Goal: Information Seeking & Learning: Learn about a topic

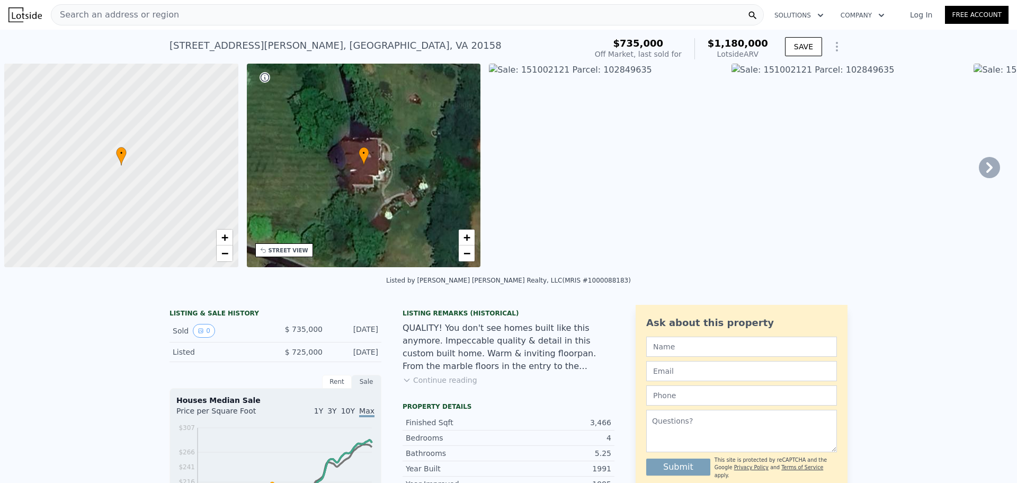
scroll to position [0, 4]
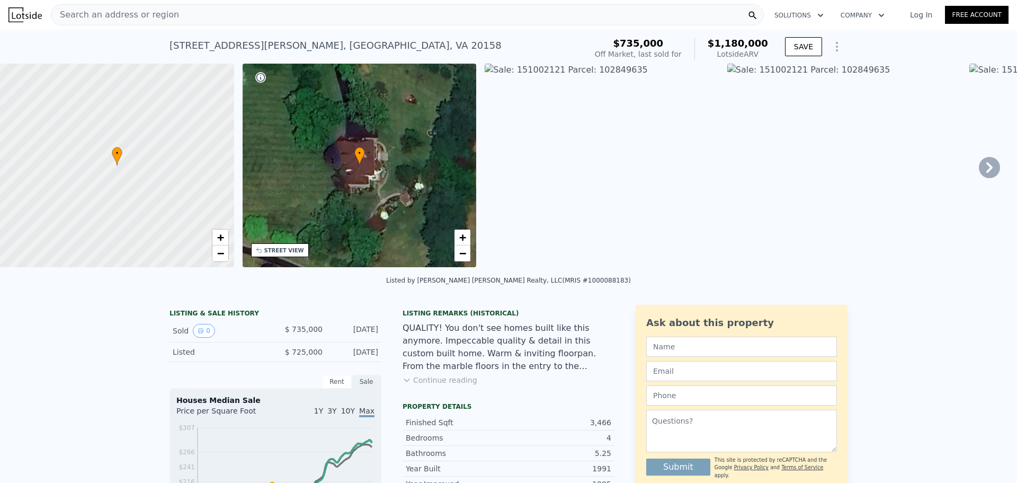
click at [177, 15] on div "Search an address or region" at bounding box center [407, 14] width 713 height 21
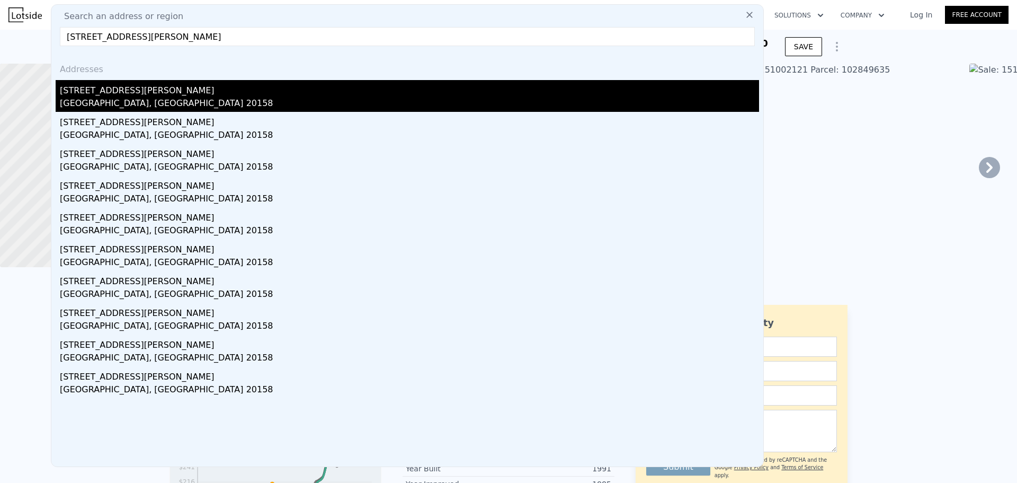
type input "[STREET_ADDRESS][PERSON_NAME]"
click at [124, 86] on div "[STREET_ADDRESS][PERSON_NAME]" at bounding box center [409, 88] width 699 height 17
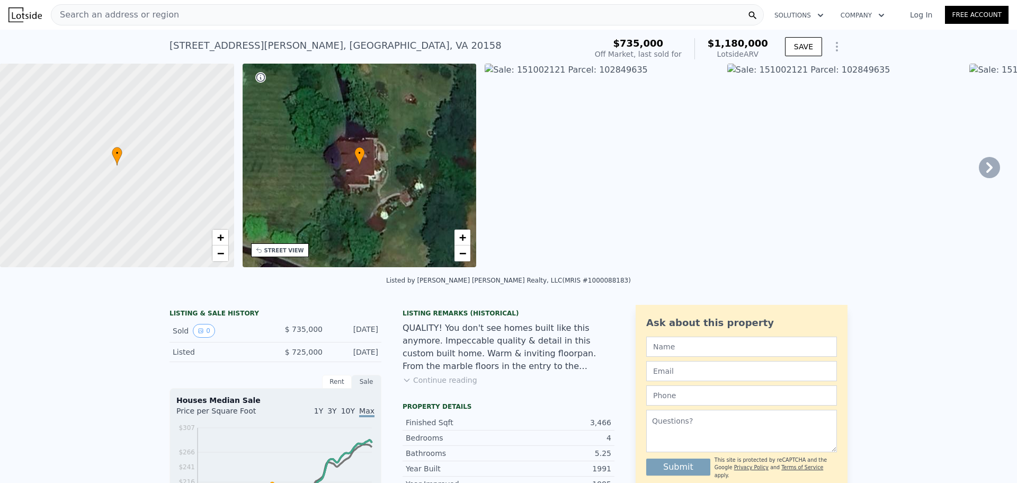
click at [225, 12] on div "Search an address or region" at bounding box center [407, 14] width 713 height 21
drag, startPoint x: 212, startPoint y: 14, endPoint x: 849, endPoint y: 182, distance: 658.4
click at [849, 182] on img at bounding box center [844, 165] width 234 height 203
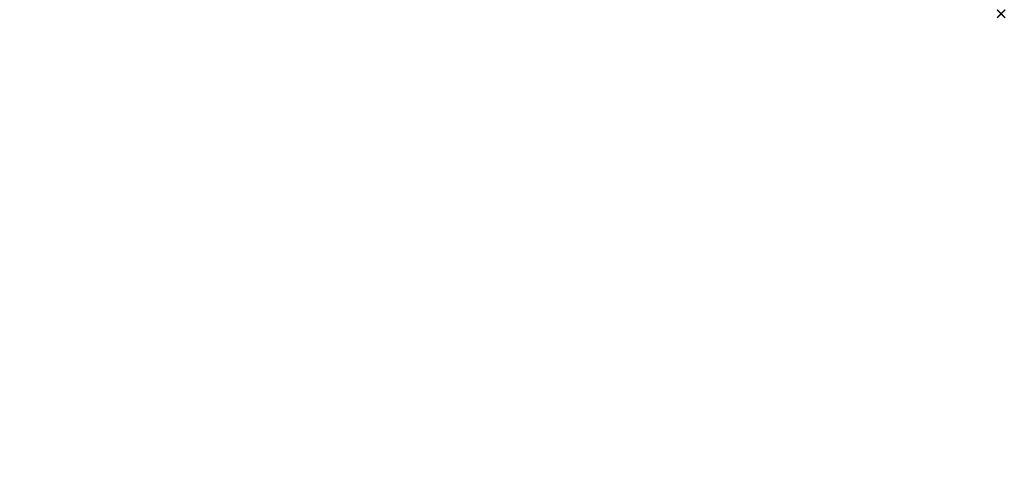
type input "3"
type input "2"
type input "3.5"
type input "1710"
type input "3152"
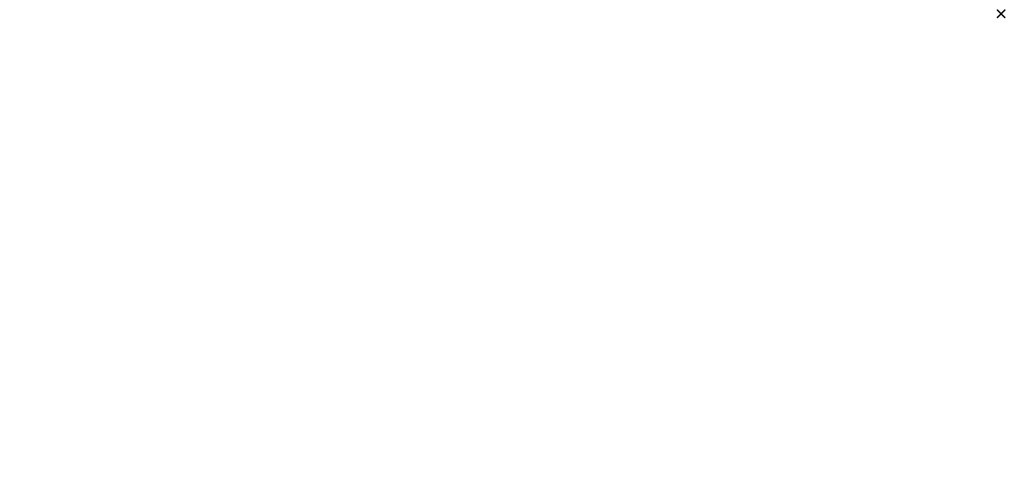
type input "11761"
type input "32670"
type input "$ 702,000"
type input "$ 43,060"
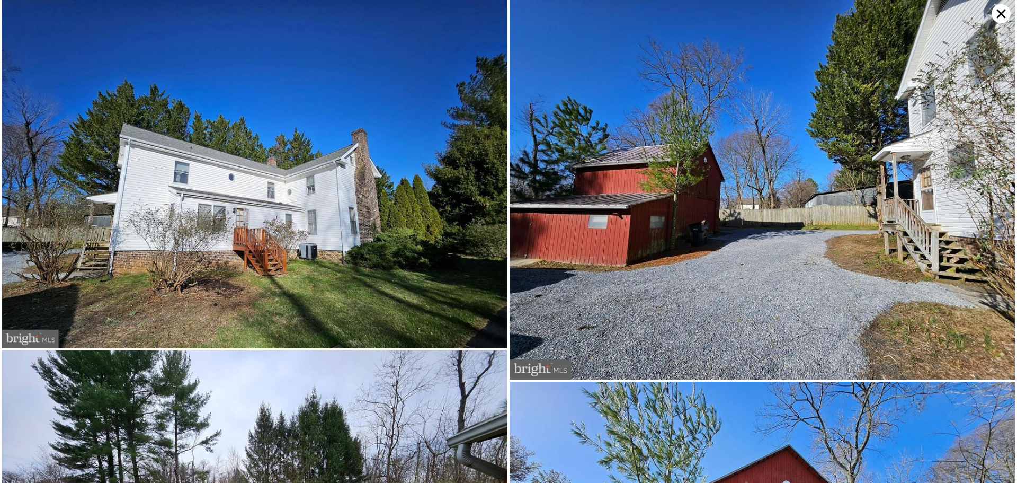
type input "4"
type input "3"
type input "4.5"
type input "2888"
type input "4560"
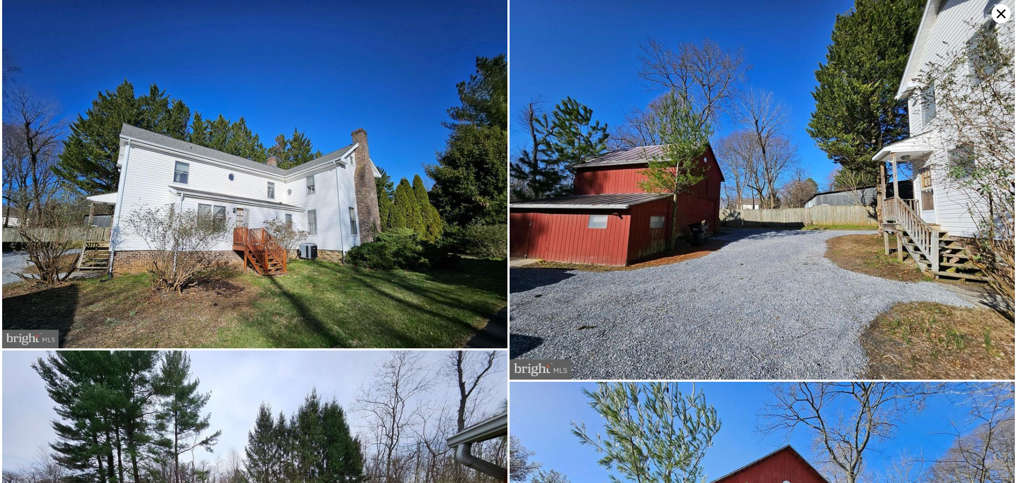
type input "101930"
type input "193406"
type input "$ 1,180,000"
type input "$ 313,245"
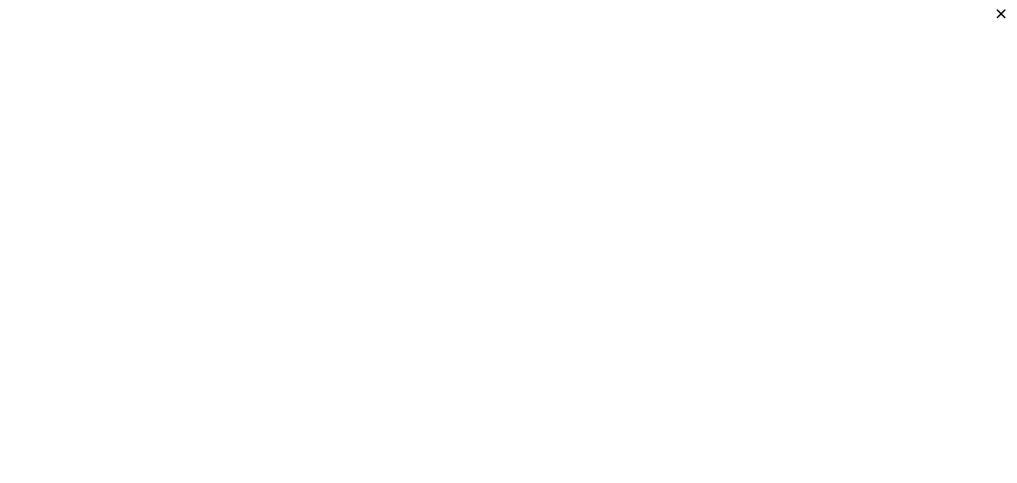
click at [1004, 11] on icon at bounding box center [1001, 14] width 9 height 9
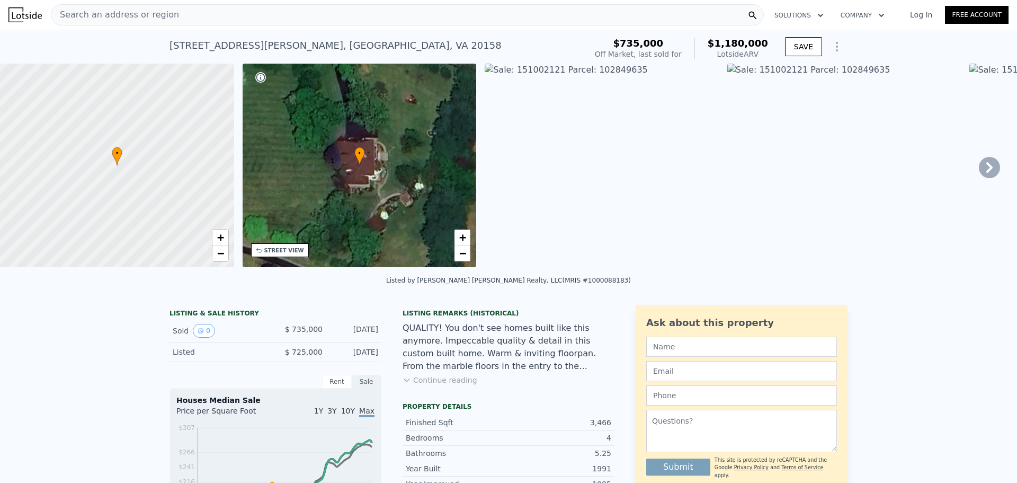
click at [427, 385] on button "Continue reading" at bounding box center [440, 379] width 75 height 11
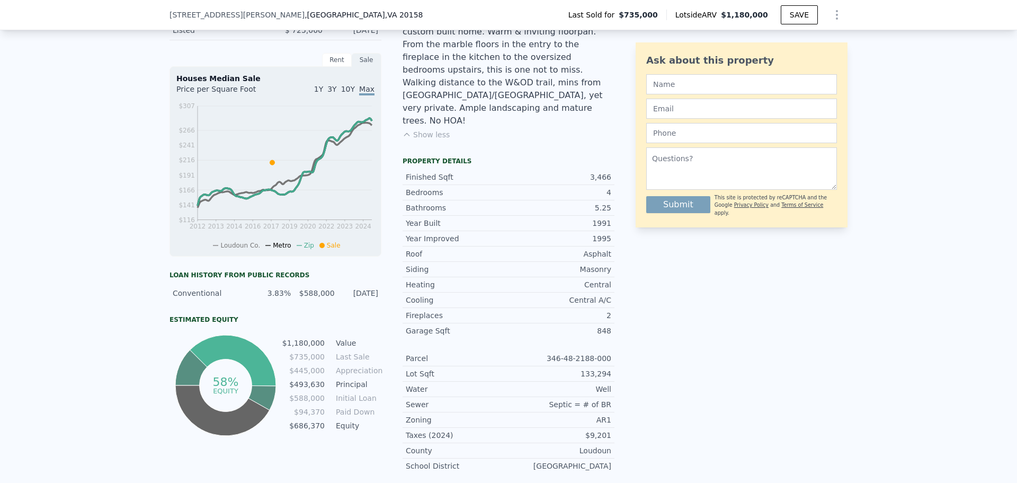
scroll to position [473, 0]
